Goal: Find specific page/section: Find specific page/section

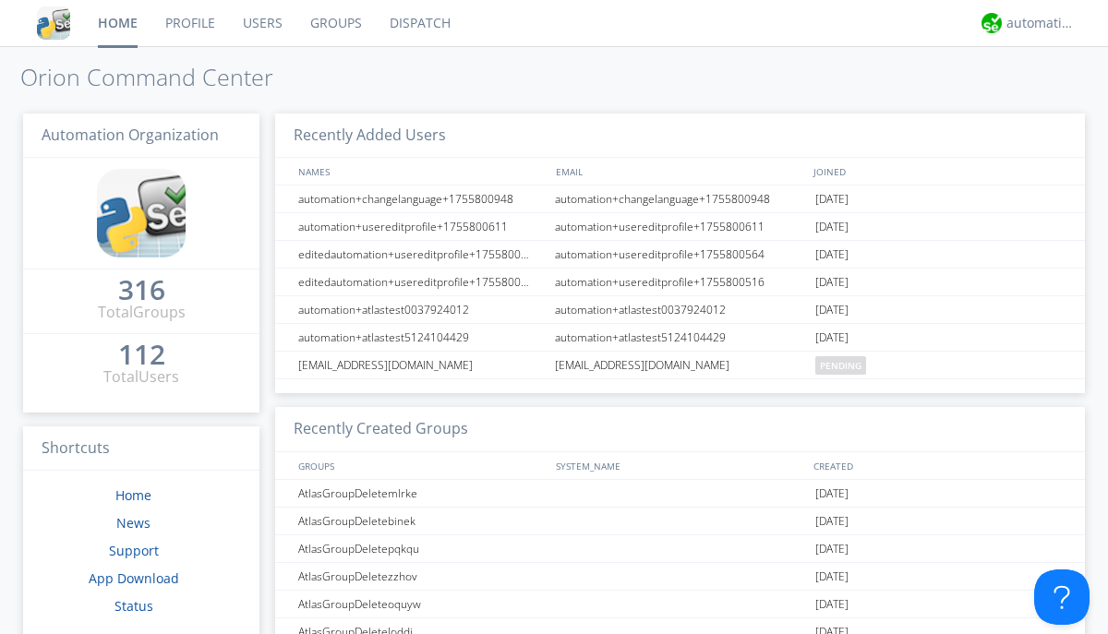
click at [334, 23] on link "Groups" at bounding box center [335, 23] width 79 height 46
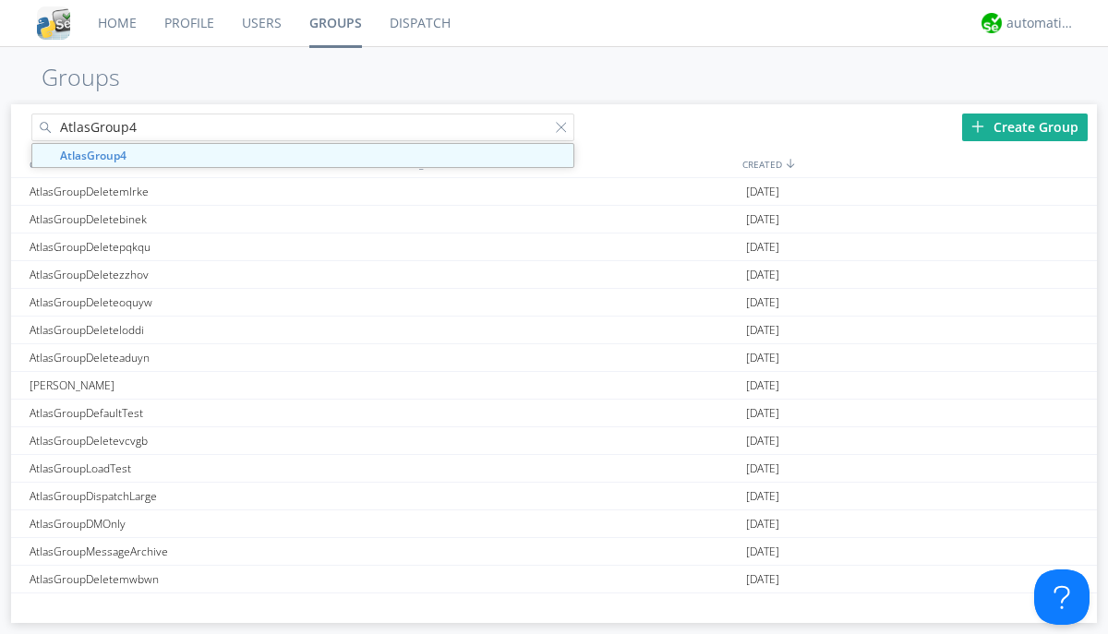
type input "AtlasGroup4"
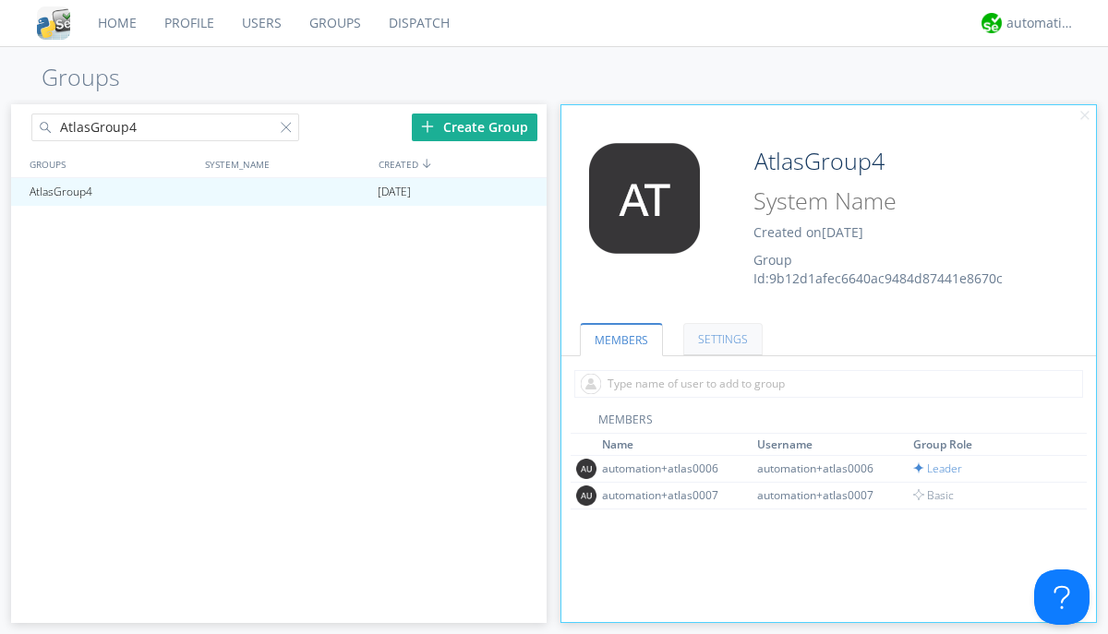
click at [720, 339] on link "SETTINGS" at bounding box center [722, 339] width 79 height 32
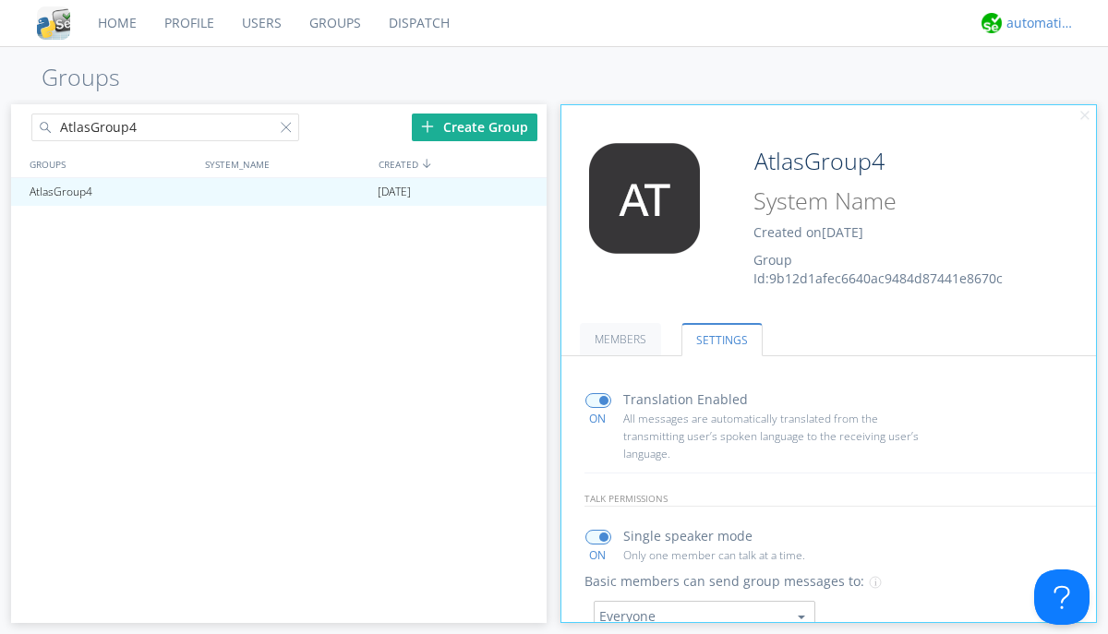
click at [1036, 23] on div "automation+atlas" at bounding box center [1041, 23] width 69 height 18
